Goal: Task Accomplishment & Management: Use online tool/utility

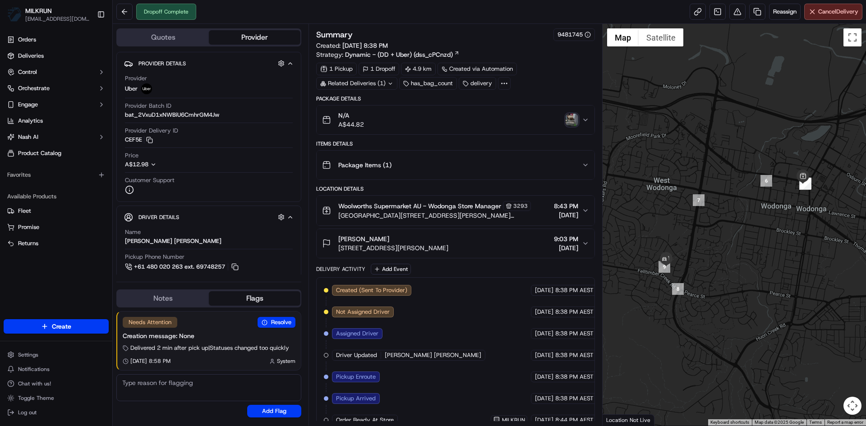
click at [573, 123] on img "button" at bounding box center [571, 120] width 13 height 13
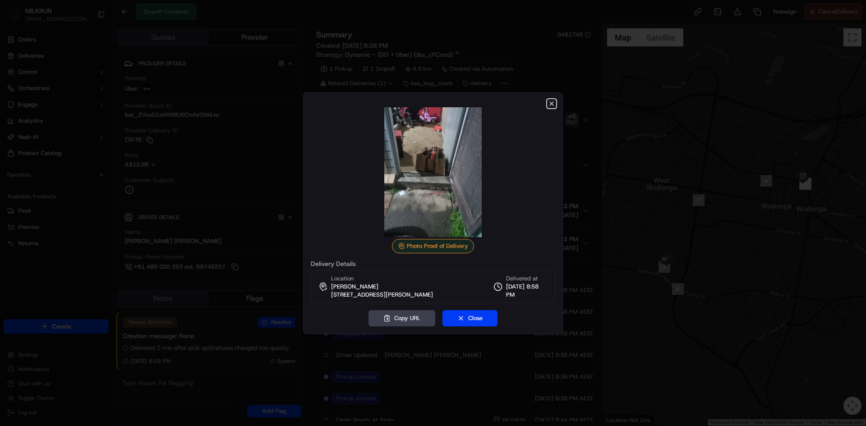
click at [551, 102] on icon "button" at bounding box center [551, 103] width 7 height 7
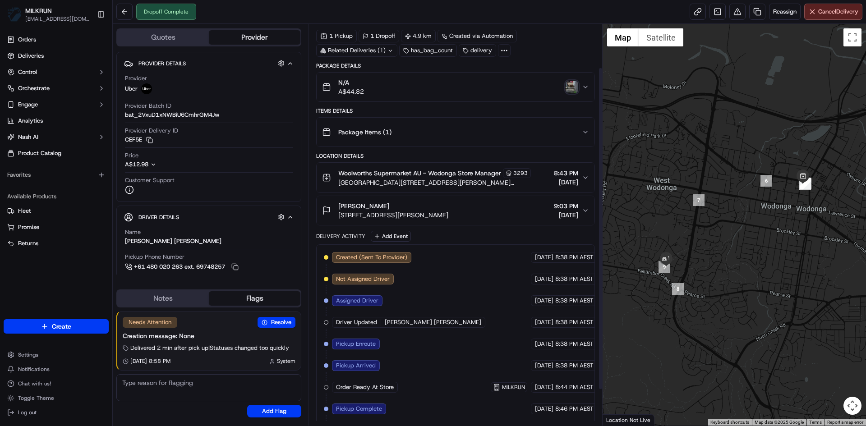
scroll to position [99, 0]
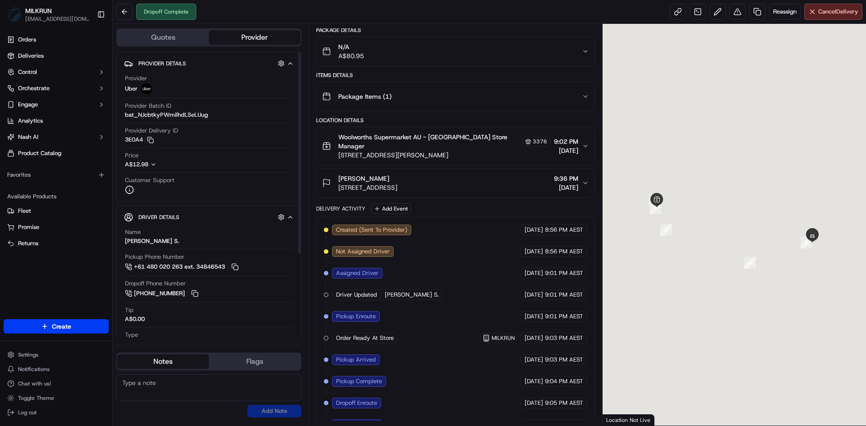
scroll to position [107, 0]
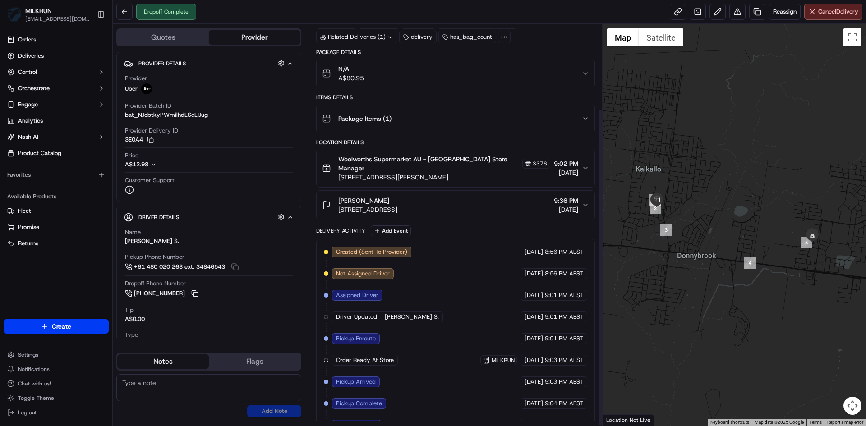
scroll to position [107, 0]
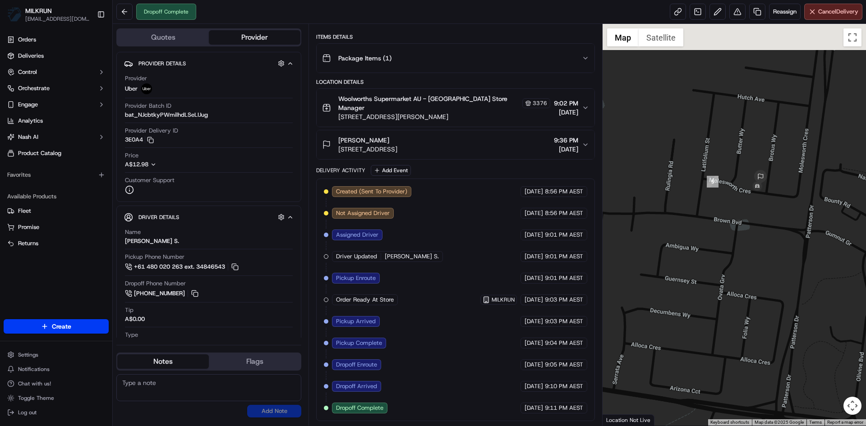
drag, startPoint x: 790, startPoint y: 191, endPoint x: 745, endPoint y: 333, distance: 149.0
click at [745, 333] on div at bounding box center [734, 225] width 264 height 402
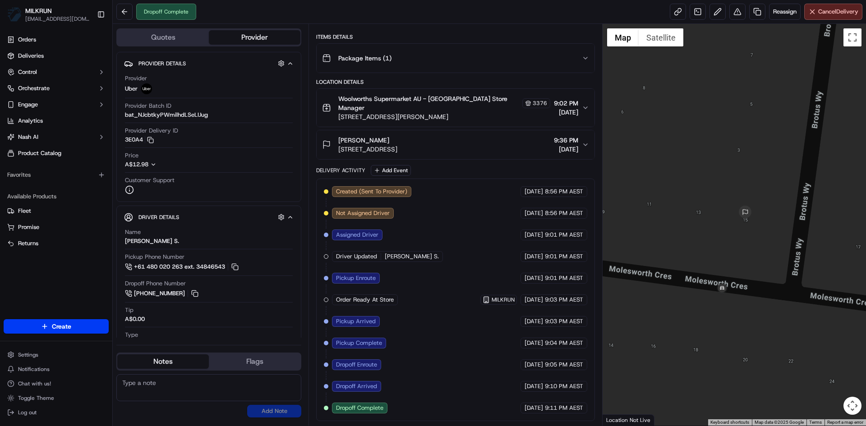
drag, startPoint x: 741, startPoint y: 165, endPoint x: 720, endPoint y: 402, distance: 237.1
click at [720, 402] on div at bounding box center [734, 225] width 264 height 402
drag, startPoint x: 734, startPoint y: 335, endPoint x: 730, endPoint y: 344, distance: 9.9
click at [730, 344] on div at bounding box center [734, 225] width 264 height 402
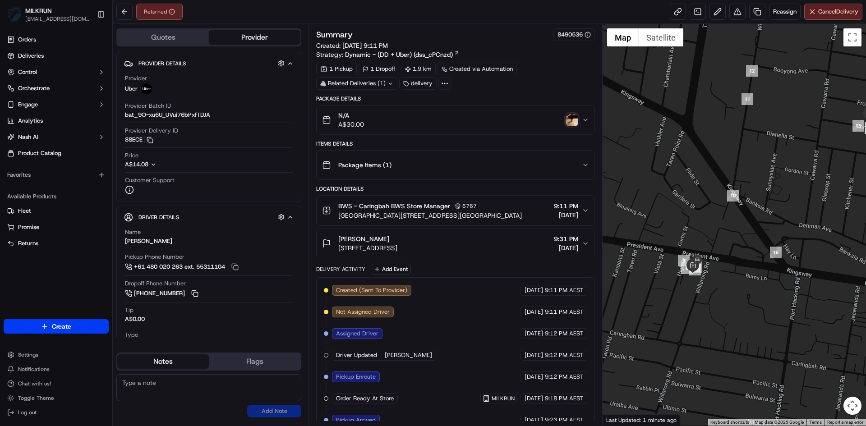
drag, startPoint x: 679, startPoint y: 318, endPoint x: 754, endPoint y: 273, distance: 87.2
click at [754, 273] on div at bounding box center [734, 225] width 264 height 402
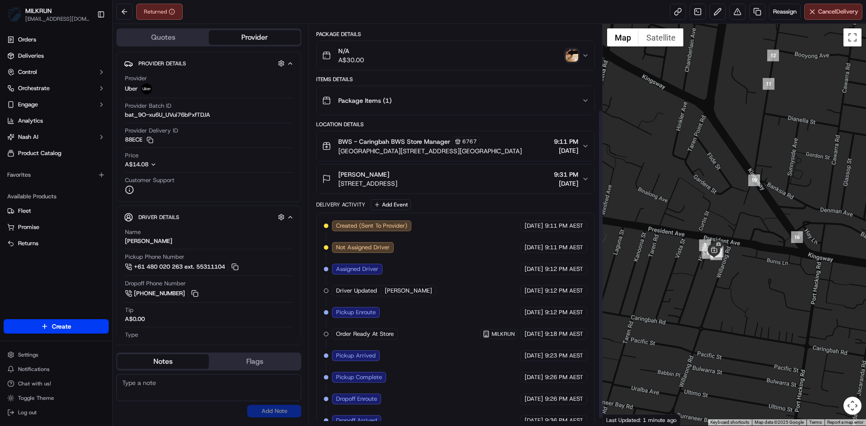
scroll to position [120, 0]
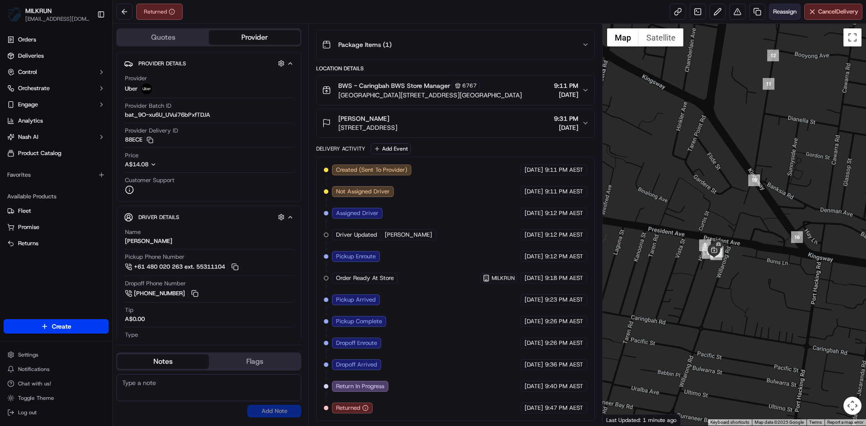
click at [781, 12] on span "Reassign" at bounding box center [784, 12] width 23 height 8
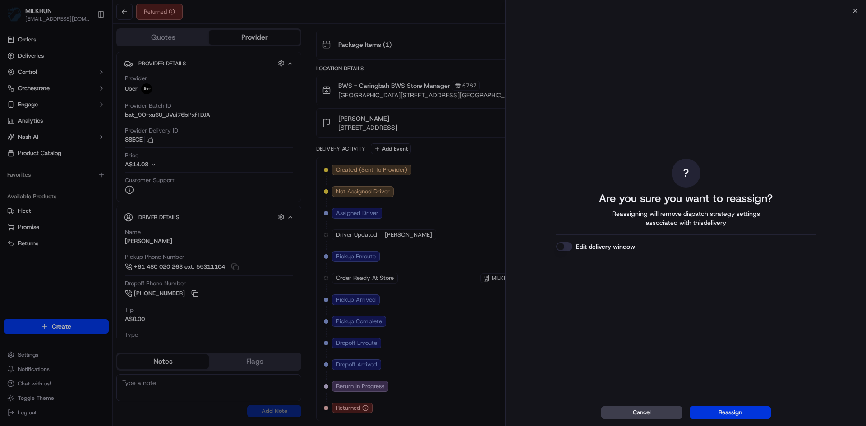
click at [745, 410] on button "Reassign" at bounding box center [729, 412] width 81 height 13
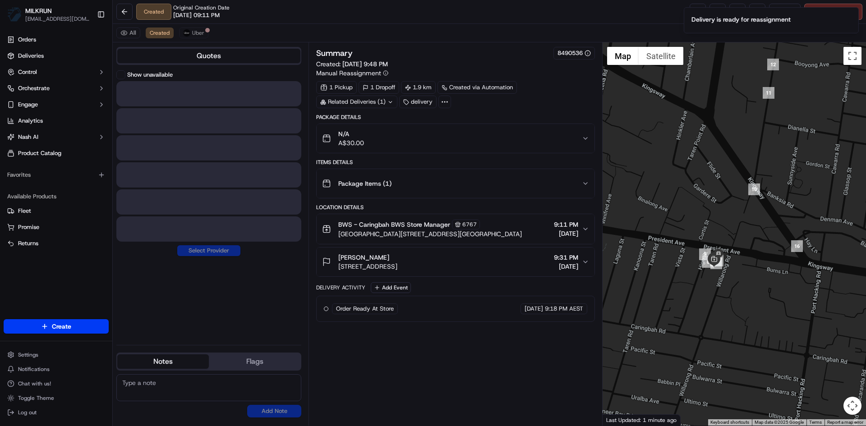
scroll to position [0, 0]
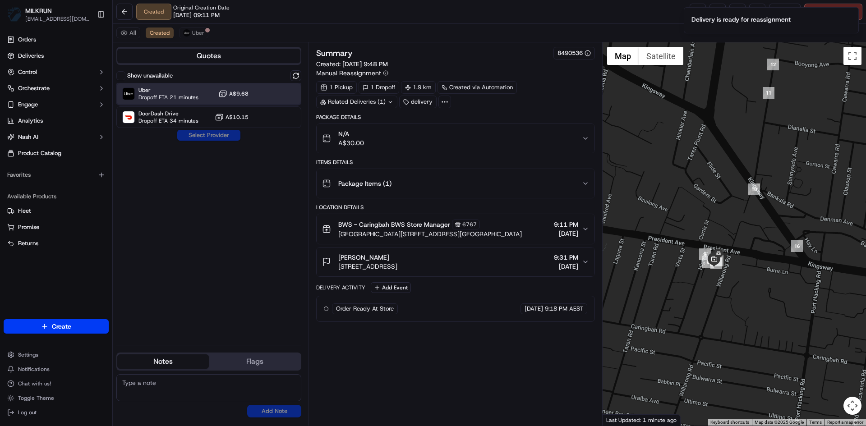
click at [190, 90] on span "Uber" at bounding box center [168, 90] width 60 height 7
click at [212, 137] on button "Assign Provider" at bounding box center [209, 135] width 64 height 11
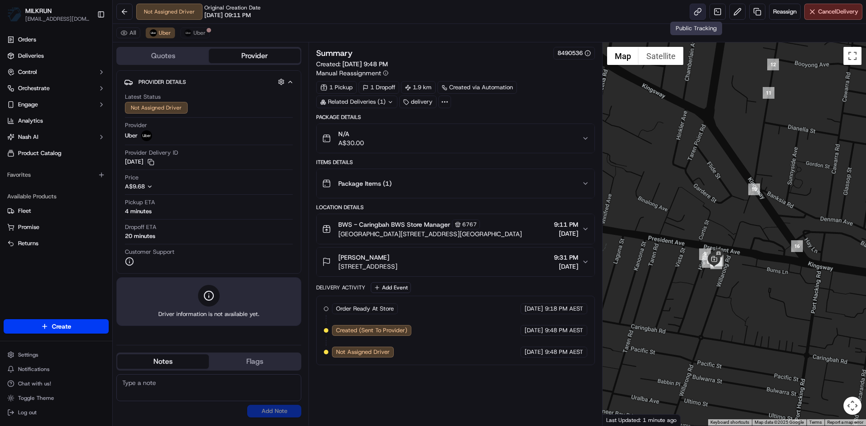
click at [694, 13] on link at bounding box center [697, 12] width 16 height 16
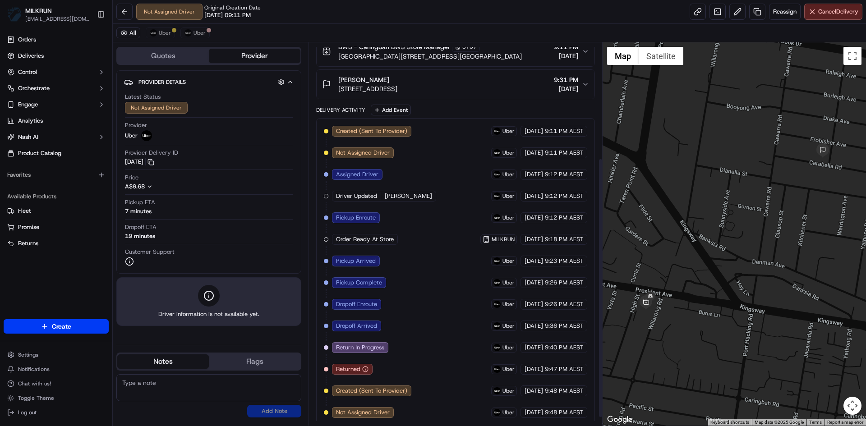
scroll to position [182, 0]
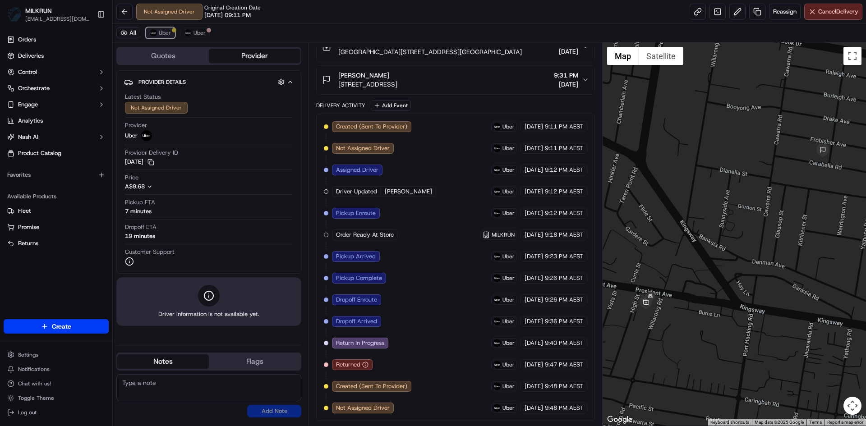
click at [159, 33] on span "Uber" at bounding box center [165, 32] width 12 height 7
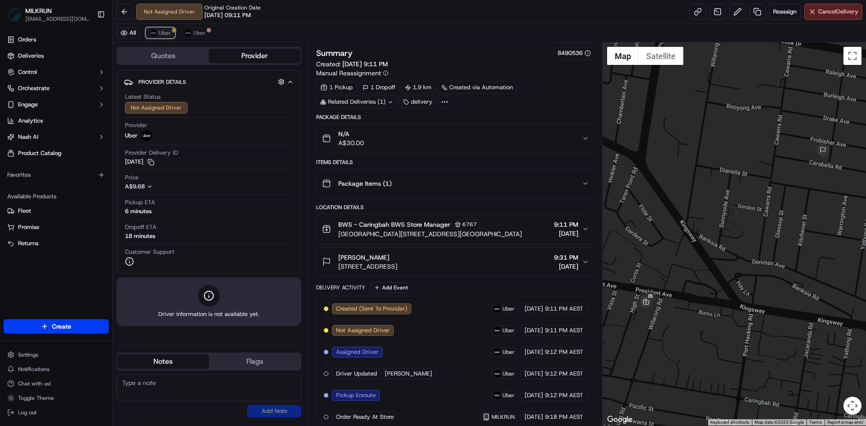
click at [167, 31] on span "Uber" at bounding box center [165, 32] width 12 height 7
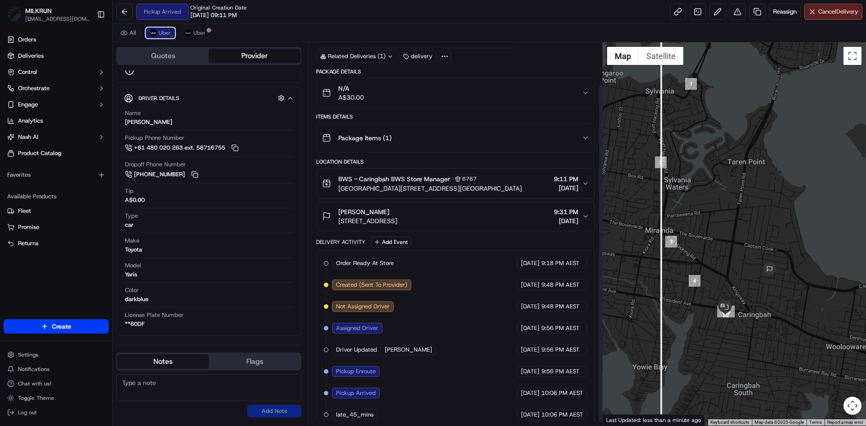
scroll to position [52, 0]
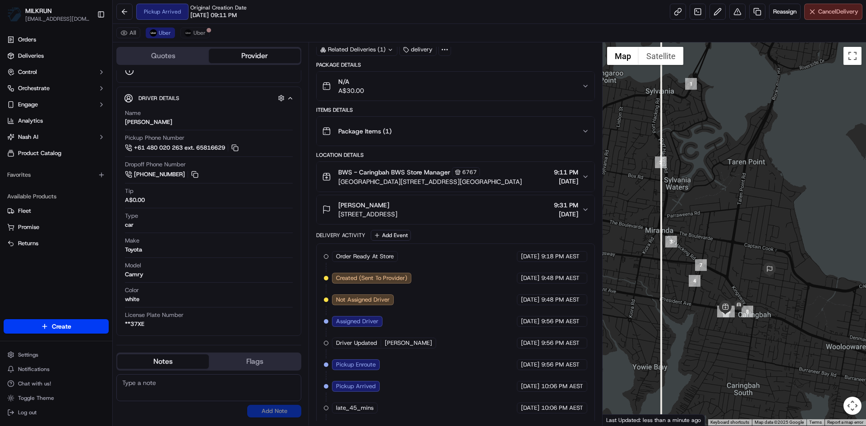
click at [830, 5] on button "Cancel Delivery" at bounding box center [833, 12] width 58 height 16
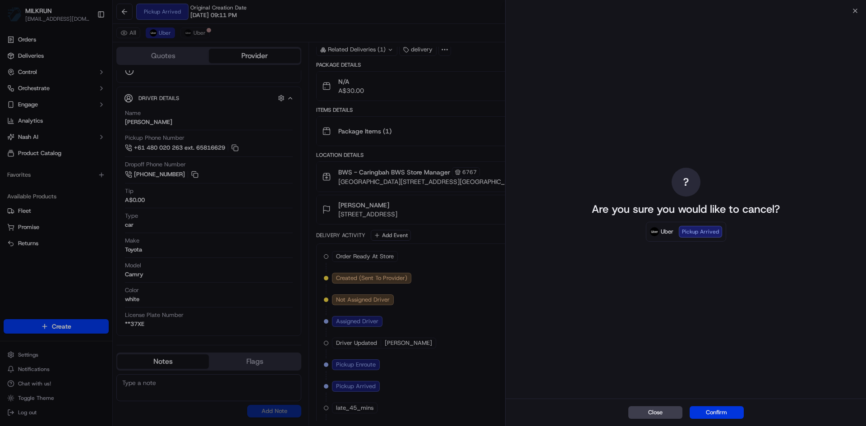
click at [707, 411] on button "Confirm" at bounding box center [716, 412] width 54 height 13
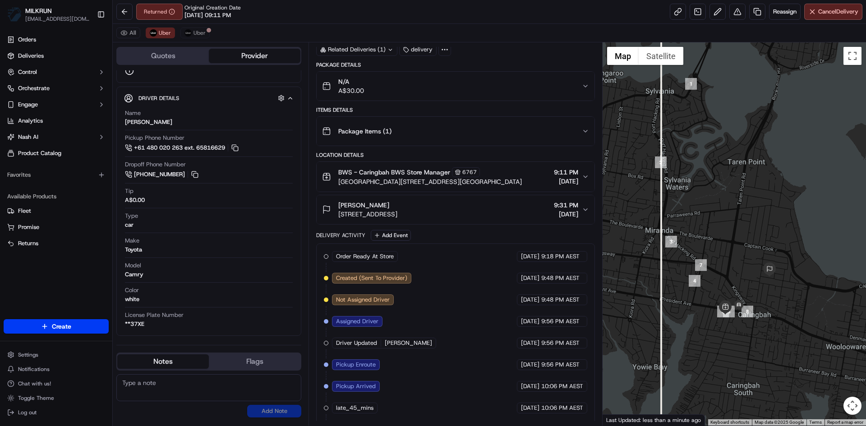
scroll to position [183, 0]
